Goal: Information Seeking & Learning: Learn about a topic

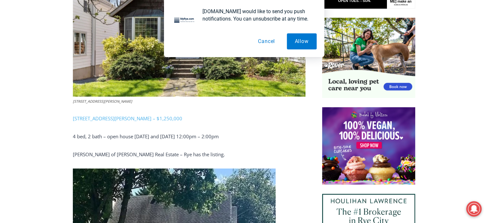
scroll to position [405, 0]
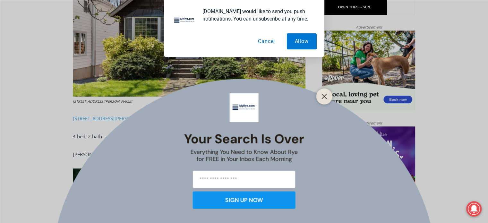
click at [271, 41] on button "Cancel" at bounding box center [266, 41] width 33 height 16
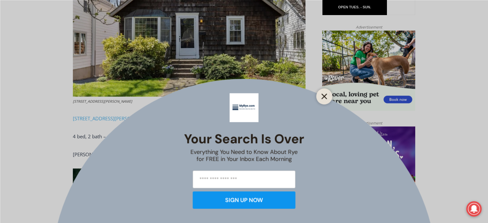
click at [328, 95] on button "Close" at bounding box center [324, 96] width 9 height 9
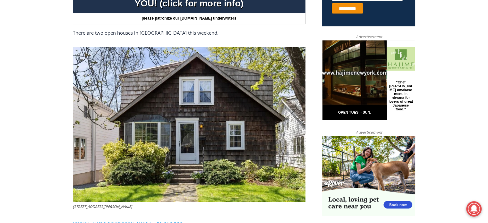
scroll to position [212, 0]
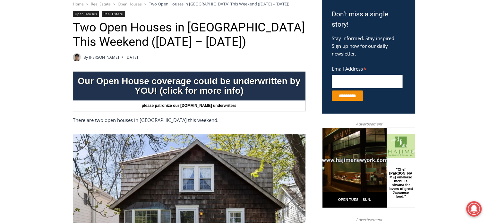
click at [157, 203] on img at bounding box center [189, 211] width 233 height 155
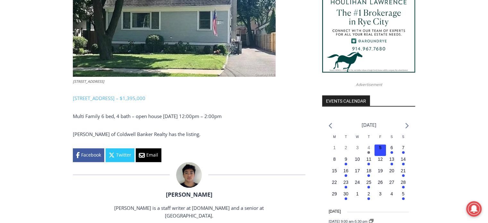
scroll to position [597, 0]
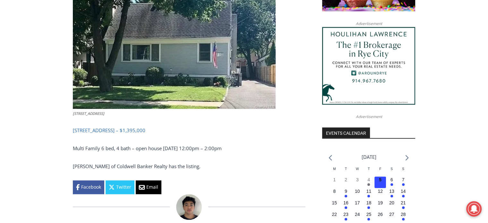
click at [145, 131] on link "[STREET_ADDRESS] – $1,395,000" at bounding box center [109, 130] width 73 height 6
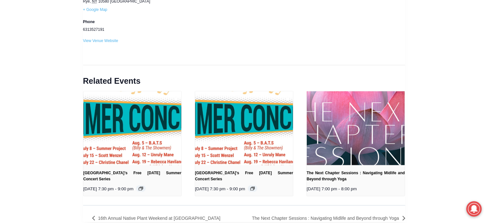
scroll to position [835, 0]
